Goal: Transaction & Acquisition: Purchase product/service

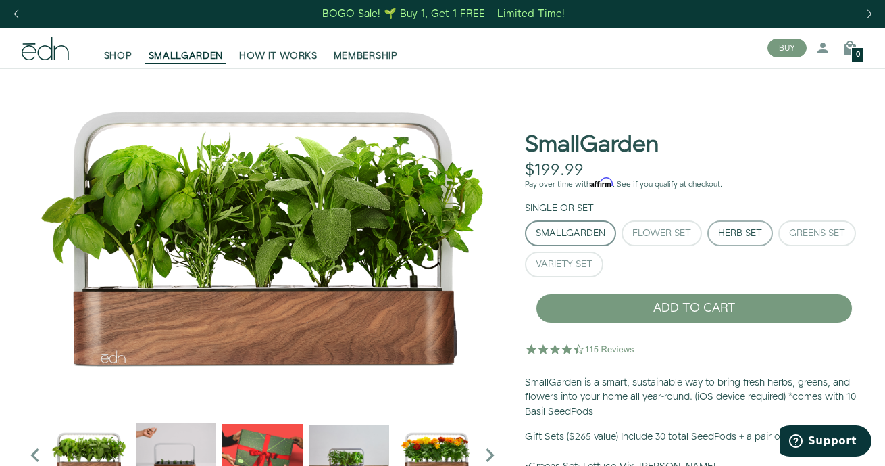
click at [744, 231] on div "Herb Set" at bounding box center [741, 232] width 44 height 9
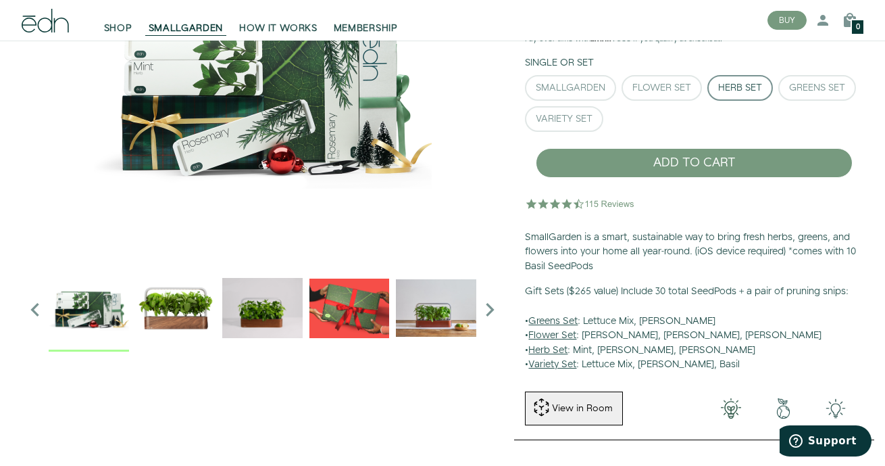
scroll to position [151, 0]
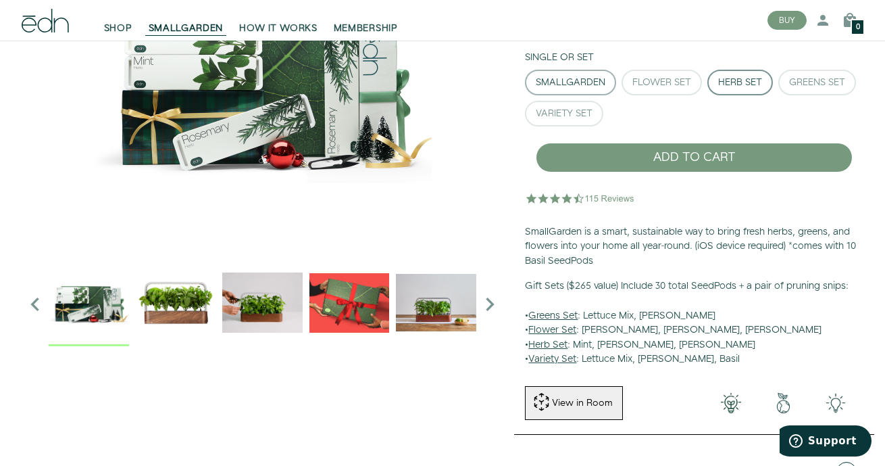
click at [561, 78] on div "SmallGarden" at bounding box center [571, 82] width 70 height 9
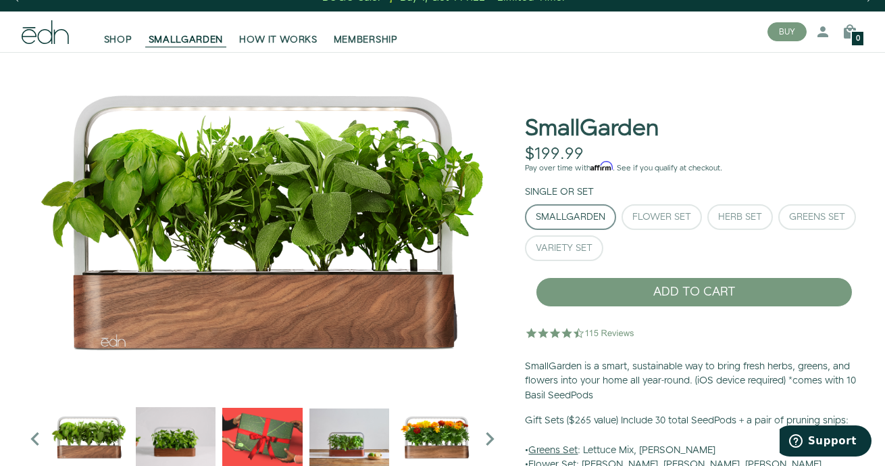
scroll to position [17, 0]
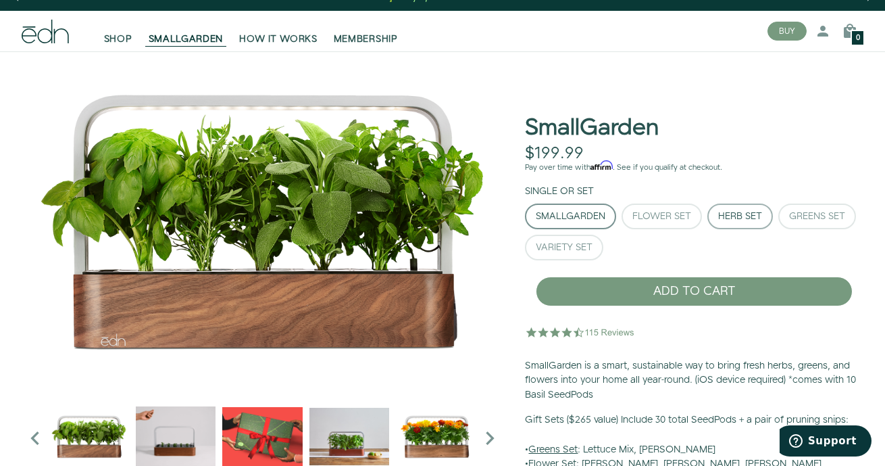
click at [762, 213] on div "Herb Set" at bounding box center [741, 216] width 44 height 9
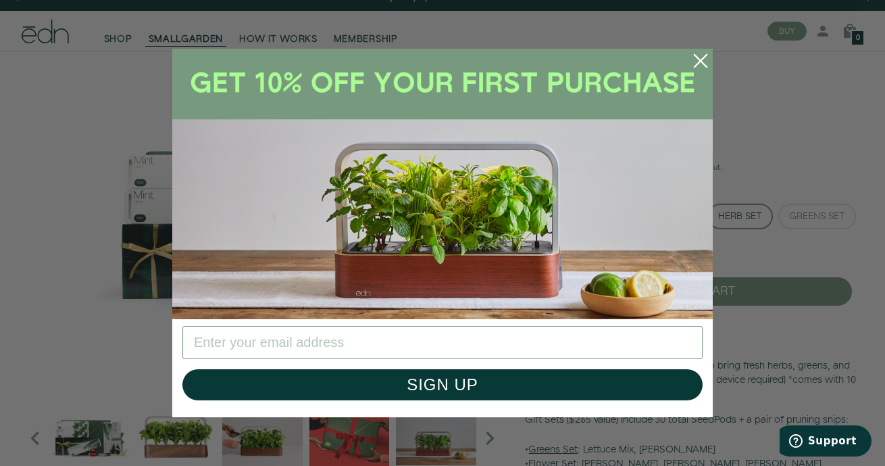
click at [702, 55] on circle "Close dialog" at bounding box center [701, 61] width 30 height 30
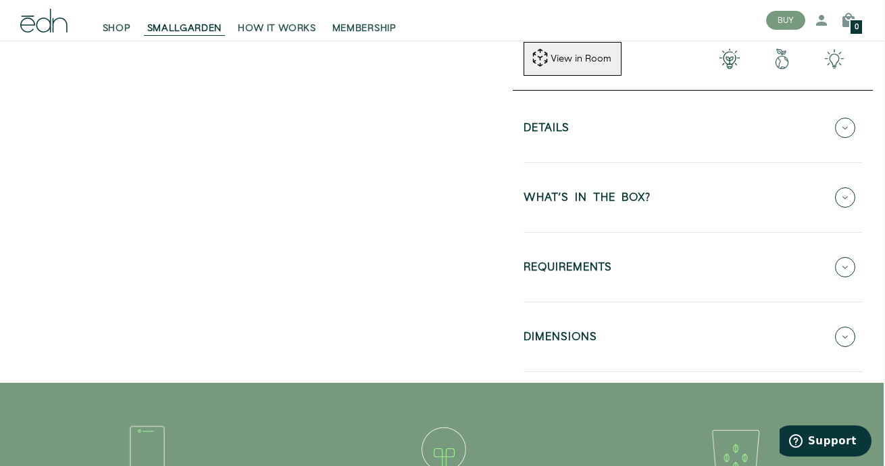
scroll to position [513, 1]
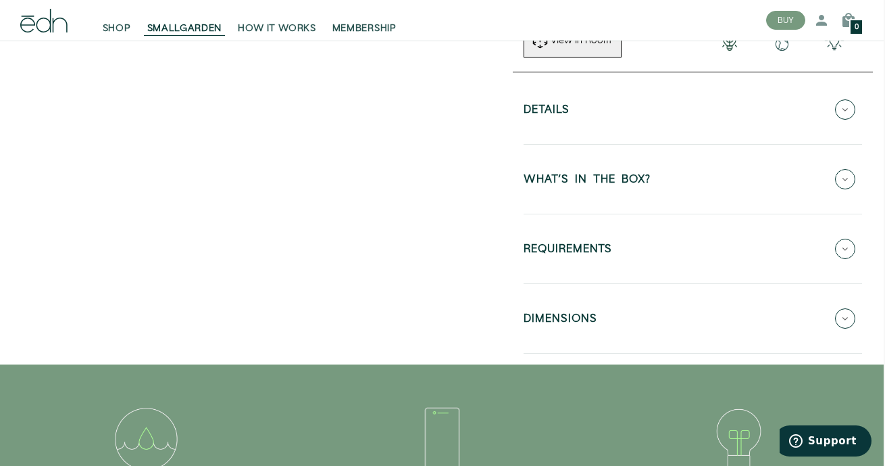
click at [849, 240] on icon at bounding box center [845, 249] width 20 height 20
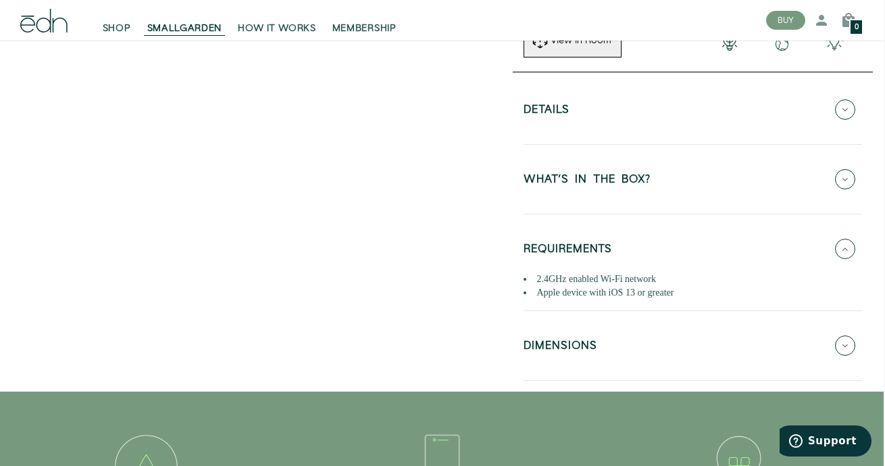
click at [847, 336] on icon at bounding box center [845, 345] width 20 height 20
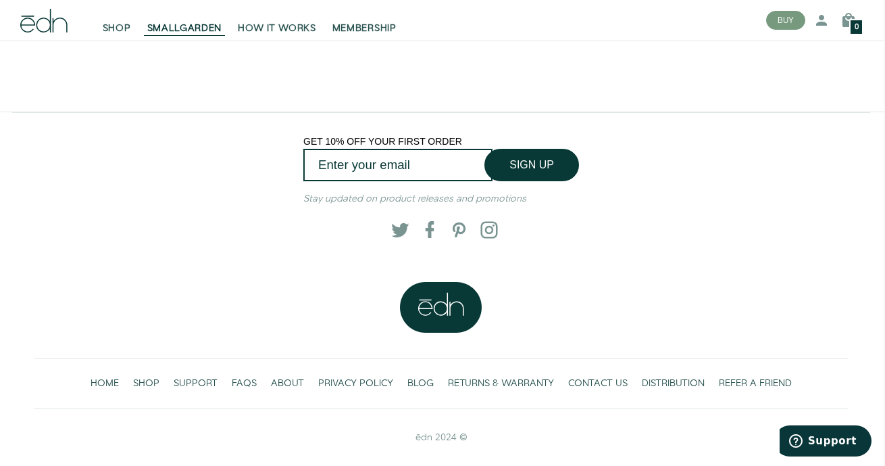
scroll to position [2618, 1]
click at [151, 381] on span "SHOP" at bounding box center [146, 383] width 26 height 14
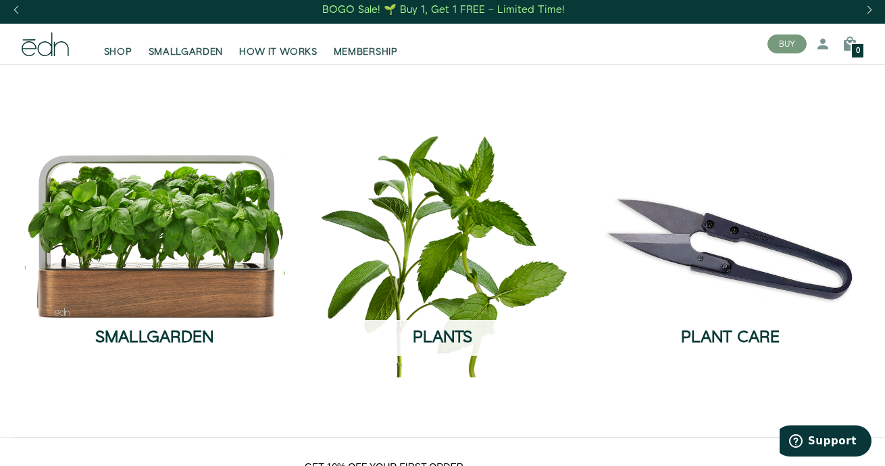
scroll to position [7, 0]
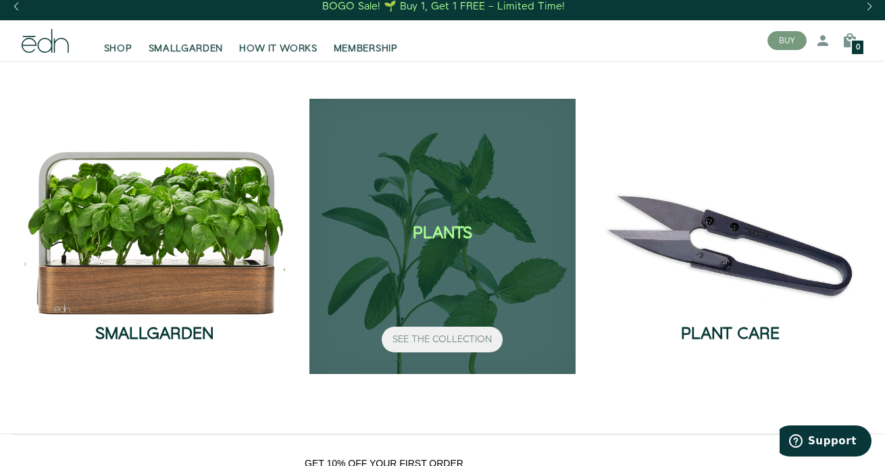
click at [468, 337] on button "SEE THE COLLECTION" at bounding box center [442, 339] width 121 height 26
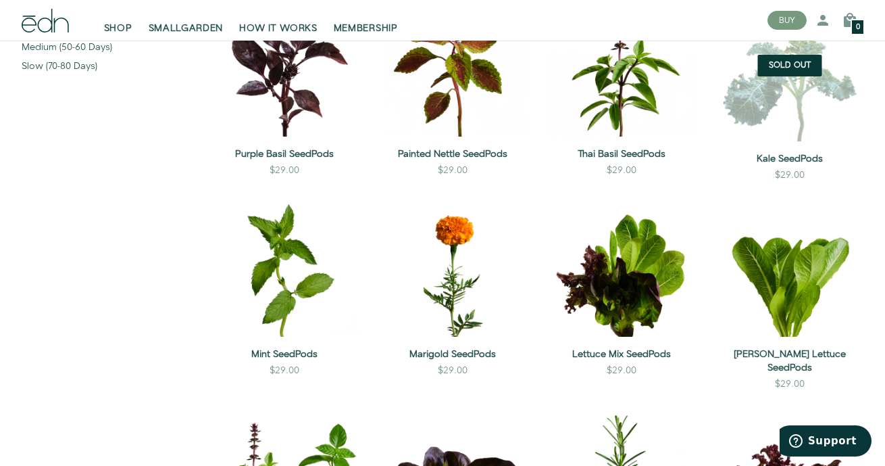
scroll to position [488, 0]
